Goal: Task Accomplishment & Management: Manage account settings

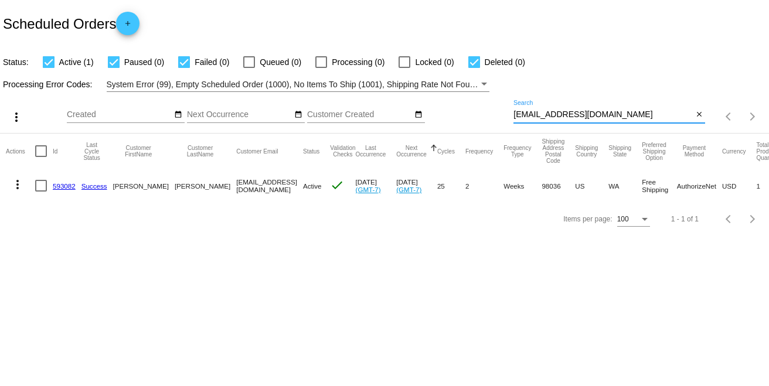
drag, startPoint x: 630, startPoint y: 118, endPoint x: 489, endPoint y: 109, distance: 142.1
click at [489, 109] on div "more_vert Sep Jan Feb Mar [DATE]" at bounding box center [384, 113] width 769 height 42
drag, startPoint x: 633, startPoint y: 111, endPoint x: 495, endPoint y: 115, distance: 138.3
click at [495, 115] on div "more_vert Sep Jan Feb Mar [DATE]" at bounding box center [384, 113] width 769 height 42
drag, startPoint x: 574, startPoint y: 113, endPoint x: 503, endPoint y: 114, distance: 71.5
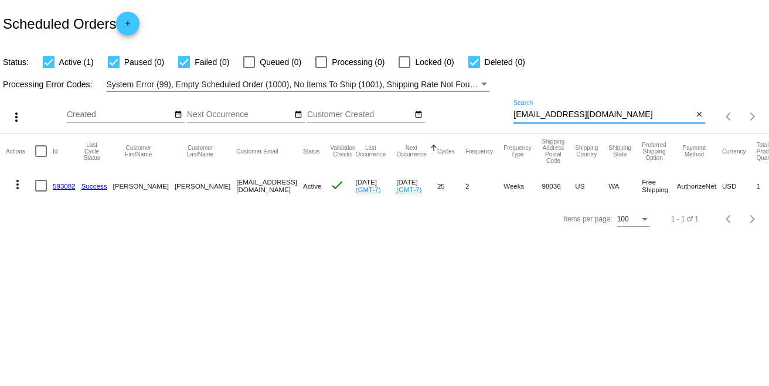
click at [503, 114] on div "more_vert Sep Jan Feb Mar [DATE]" at bounding box center [384, 113] width 769 height 42
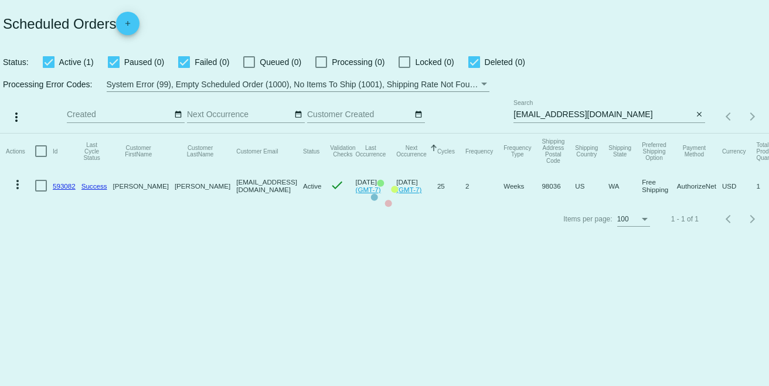
click at [622, 134] on mat-table "Actions Id Last Cycle Status Customer FirstName Customer LastName Customer Emai…" at bounding box center [384, 168] width 769 height 69
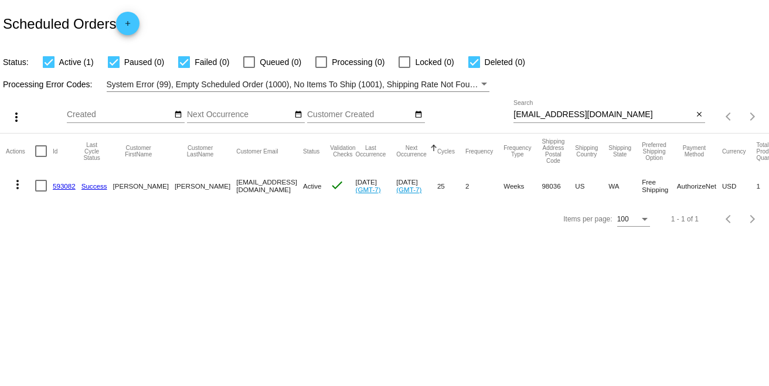
click at [381, 274] on body "Scheduled Orders add Status: Active (1) Paused (0) Failed (0) Queued (0) Proces…" at bounding box center [384, 193] width 769 height 386
click at [62, 188] on link "593082" at bounding box center [64, 186] width 23 height 8
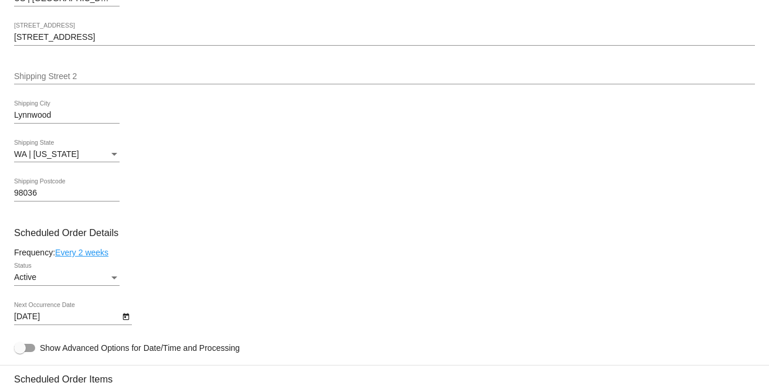
scroll to position [450, 0]
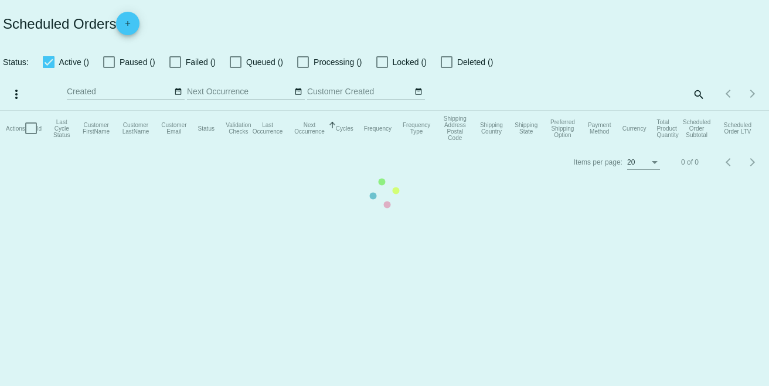
checkbox input "true"
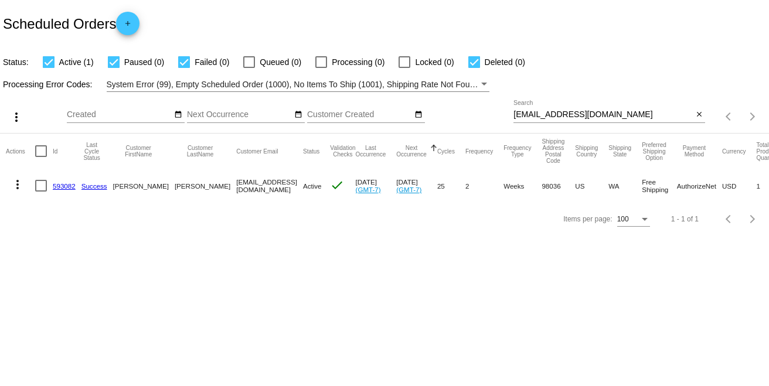
click at [68, 186] on link "593082" at bounding box center [64, 186] width 23 height 8
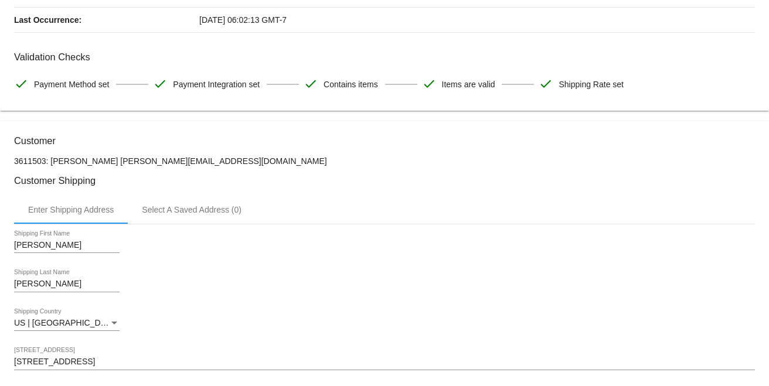
scroll to position [125, 0]
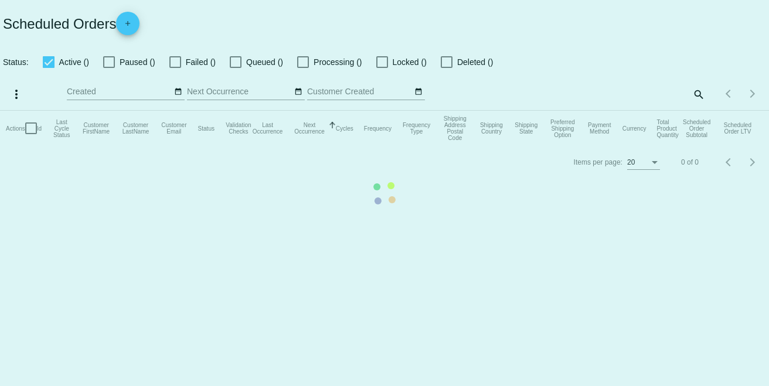
checkbox input "true"
